Goal: Task Accomplishment & Management: Use online tool/utility

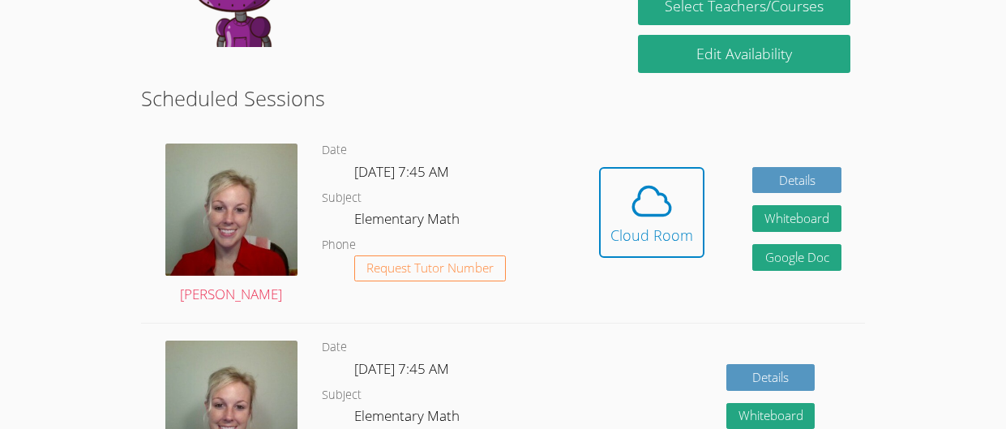
scroll to position [421, 0]
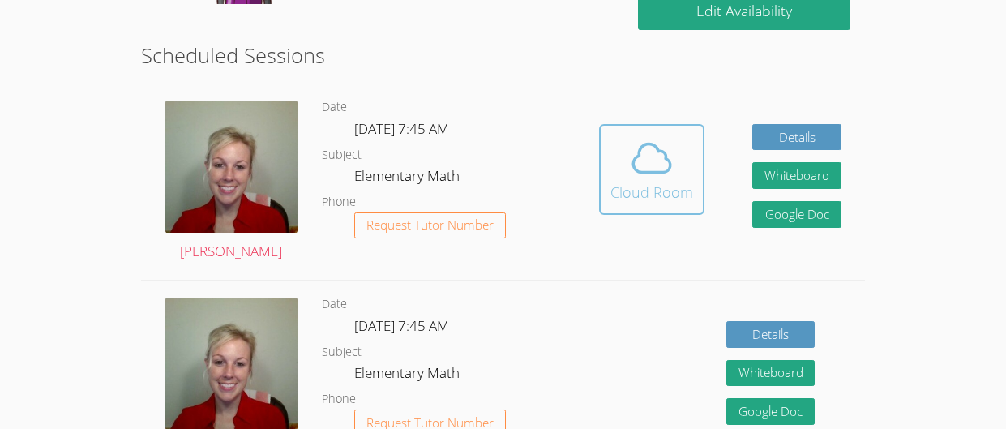
click at [669, 135] on icon at bounding box center [651, 157] width 45 height 45
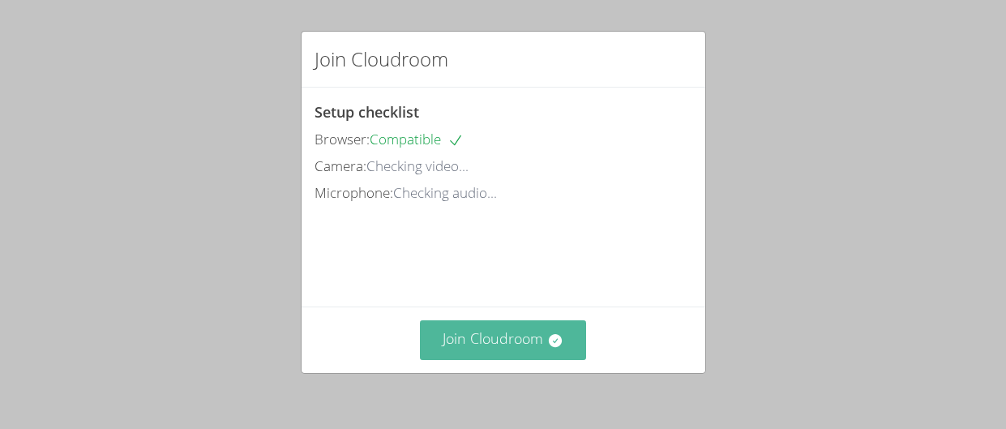
click at [533, 340] on button "Join Cloudroom" at bounding box center [503, 340] width 166 height 40
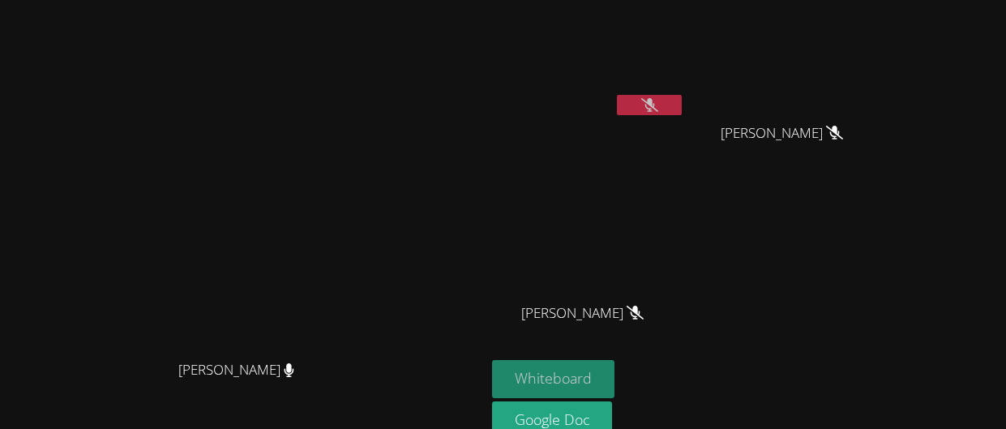
click at [614, 386] on button "Whiteboard" at bounding box center [553, 379] width 122 height 38
